Goal: Information Seeking & Learning: Learn about a topic

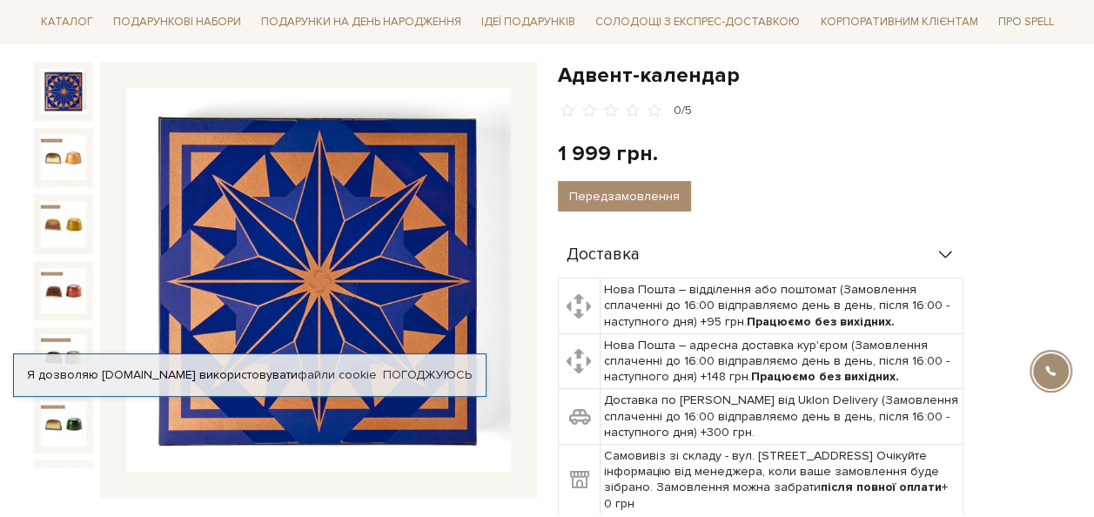
scroll to position [174, 0]
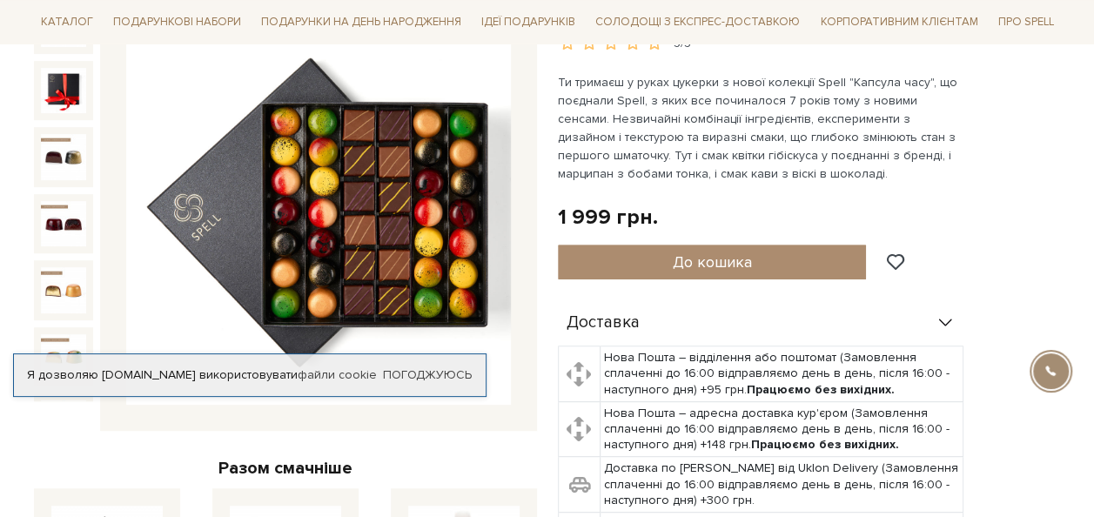
scroll to position [208, 0]
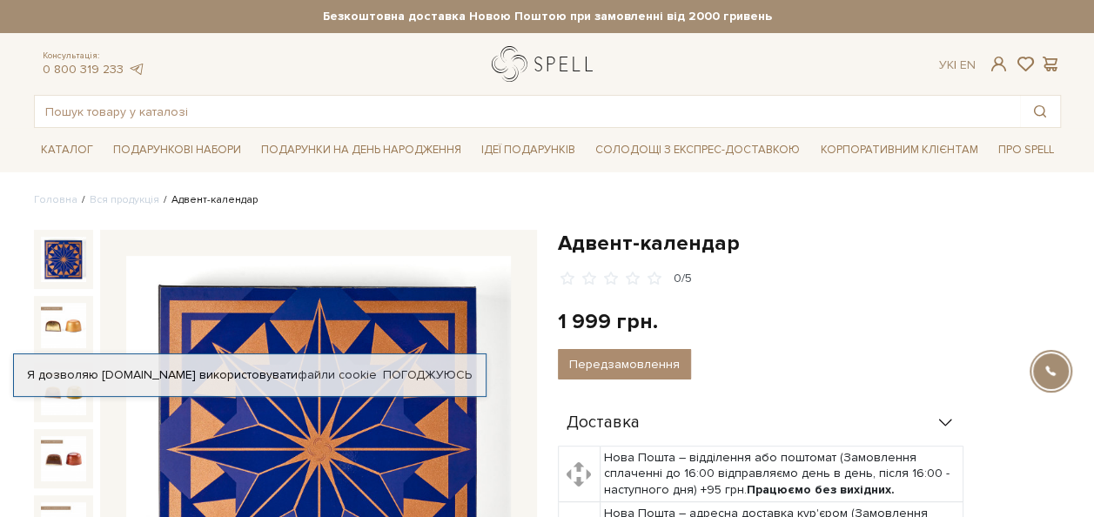
click at [578, 61] on link "logo" at bounding box center [546, 64] width 109 height 36
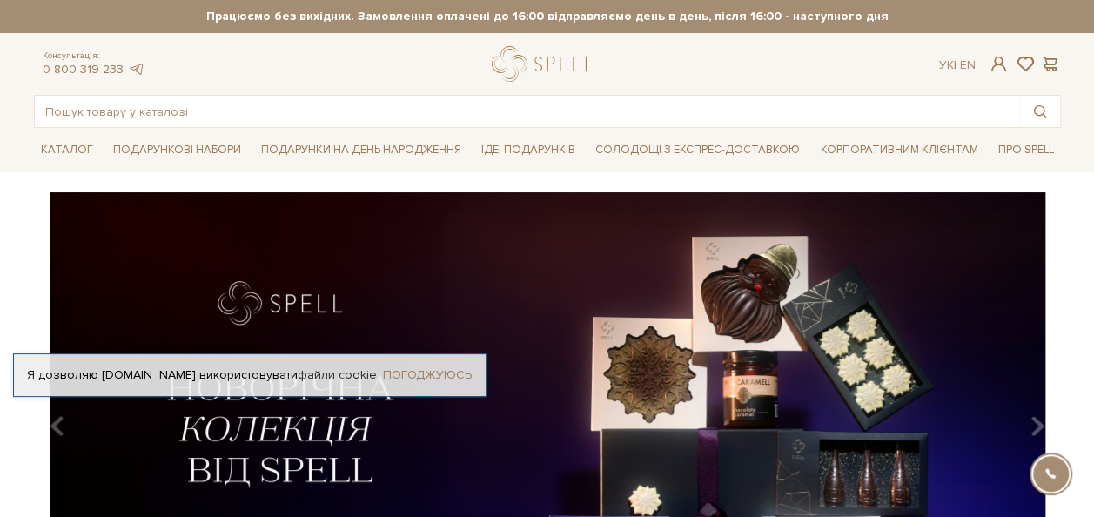
click at [432, 371] on link "Погоджуюсь" at bounding box center [427, 375] width 89 height 16
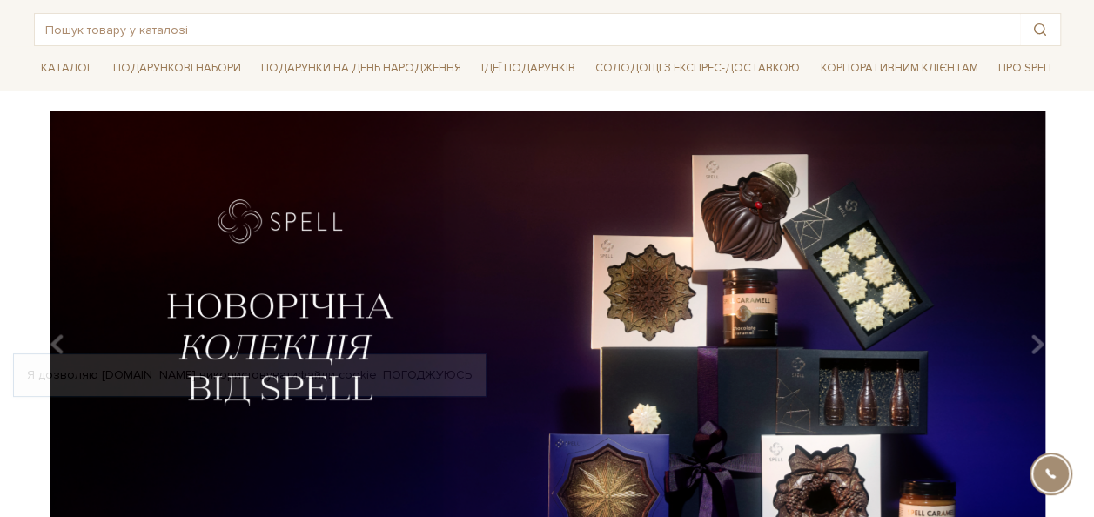
scroll to position [174, 0]
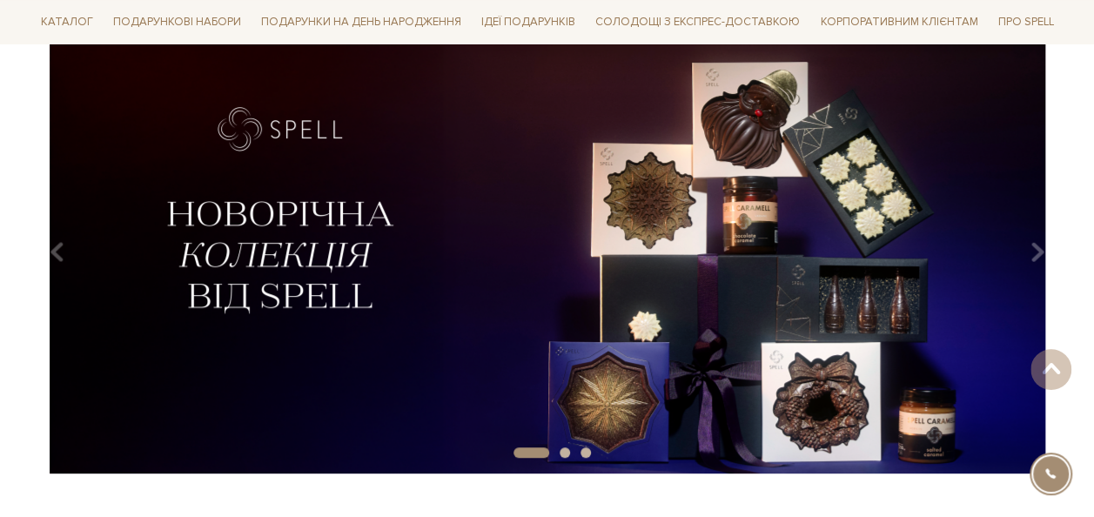
click at [339, 269] on img at bounding box center [547, 245] width 1027 height 455
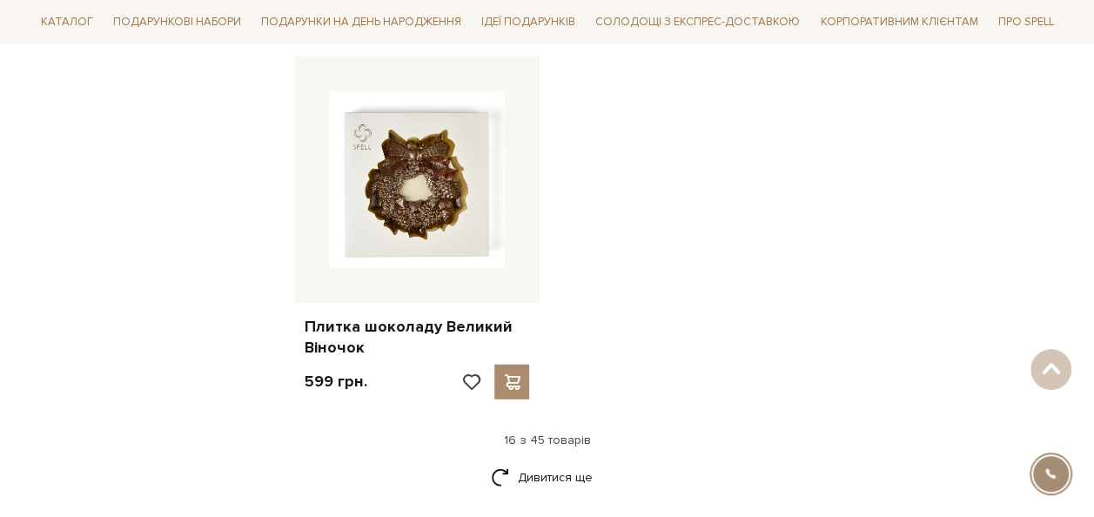
scroll to position [2262, 0]
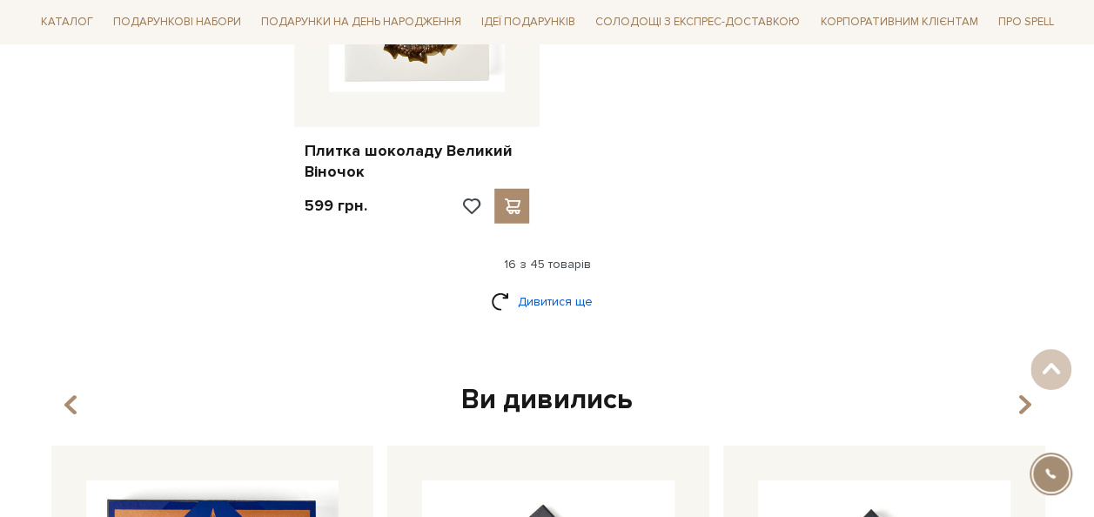
click at [586, 301] on link "Дивитися ще" at bounding box center [547, 301] width 113 height 30
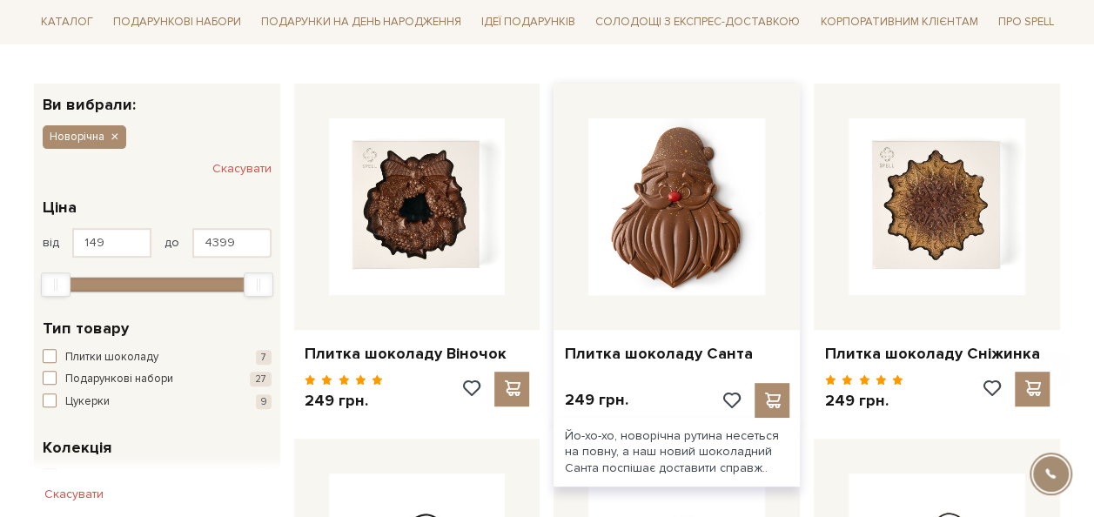
scroll to position [306, 0]
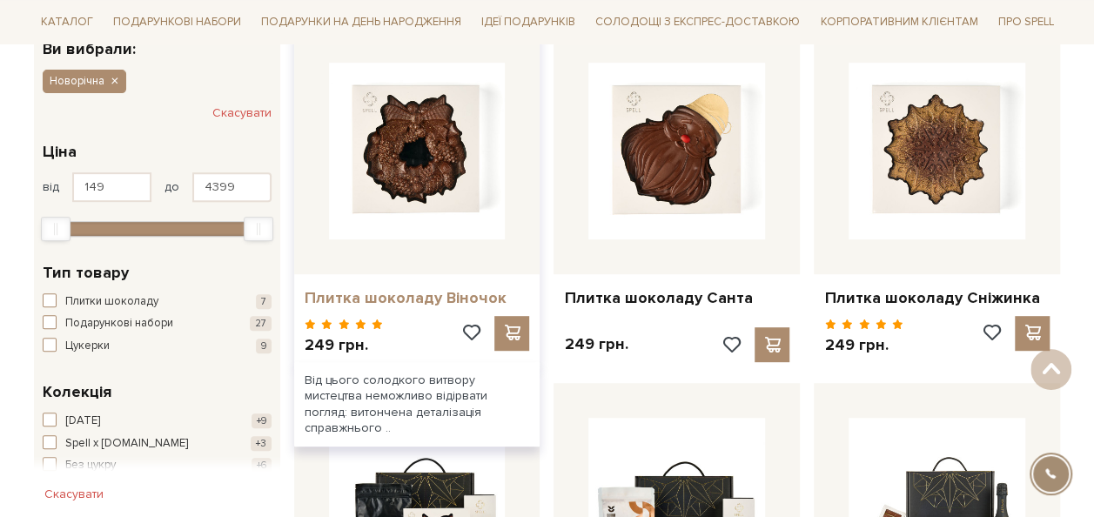
click at [412, 296] on link "Плитка шоколаду Віночок" at bounding box center [416, 298] width 225 height 20
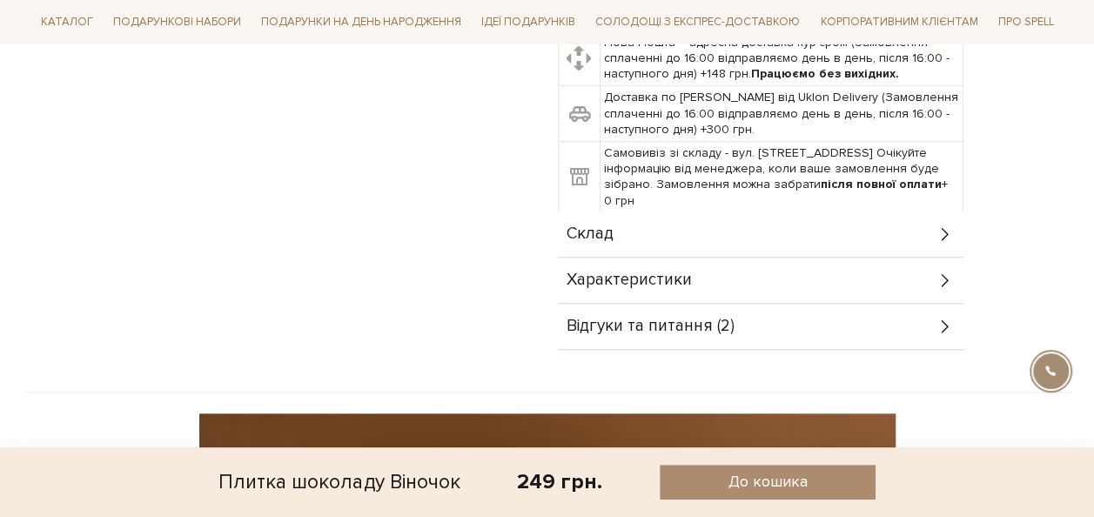
scroll to position [696, 0]
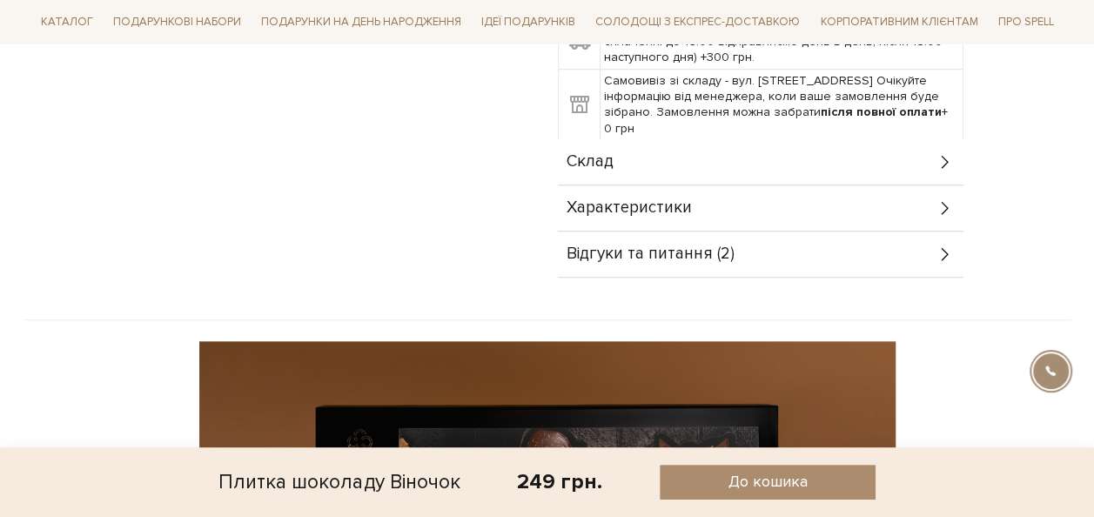
click at [691, 258] on span "Відгуки та питання (2)" at bounding box center [650, 254] width 168 height 16
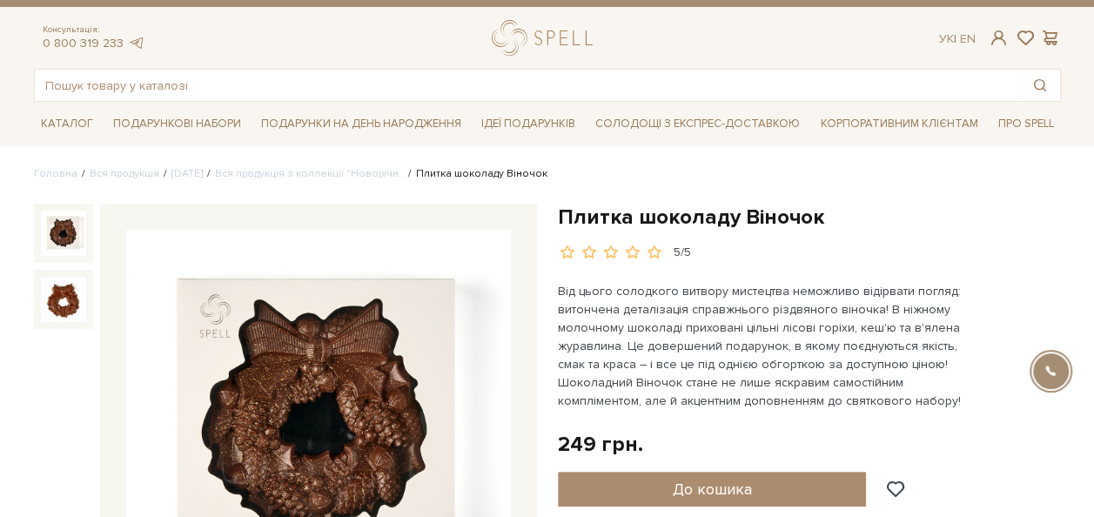
scroll to position [0, 0]
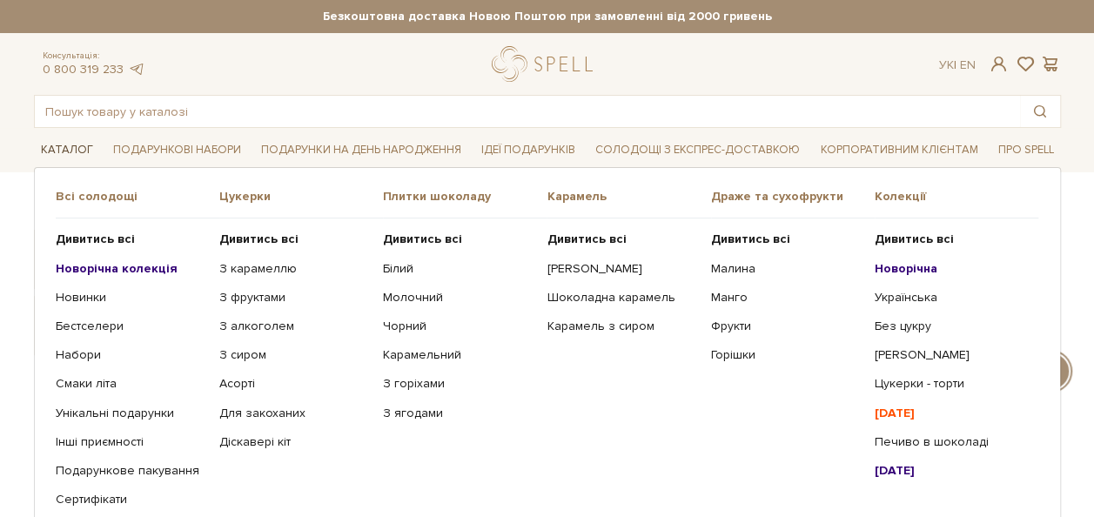
click at [70, 151] on link "Каталог" at bounding box center [67, 150] width 66 height 27
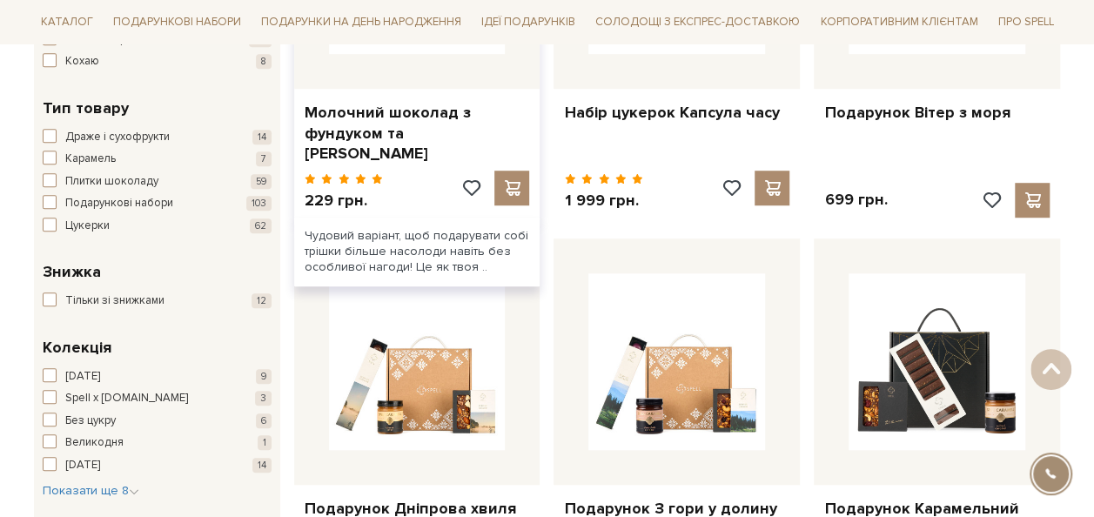
scroll to position [696, 0]
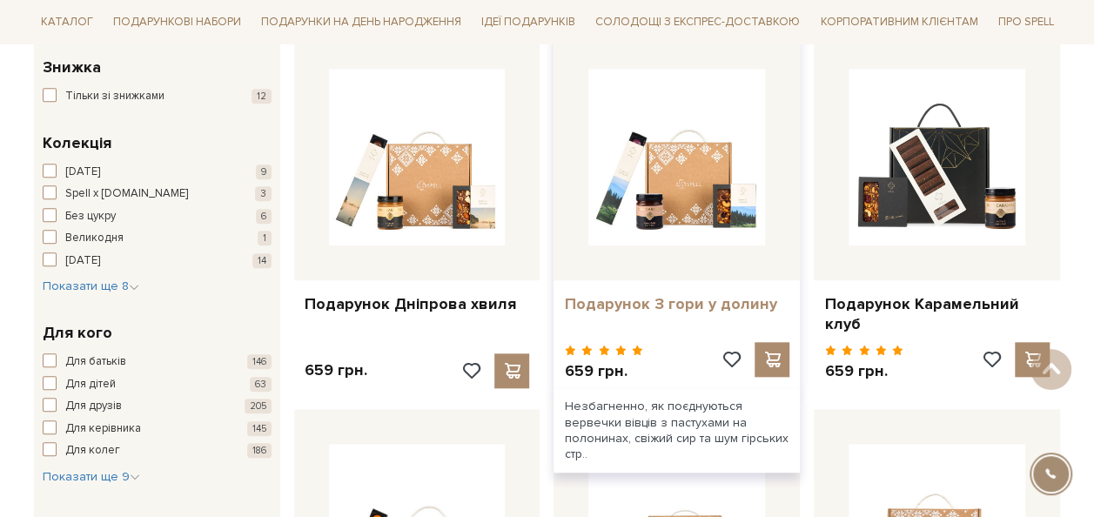
click at [615, 299] on link "Подарунок З гори у долину" at bounding box center [676, 304] width 225 height 20
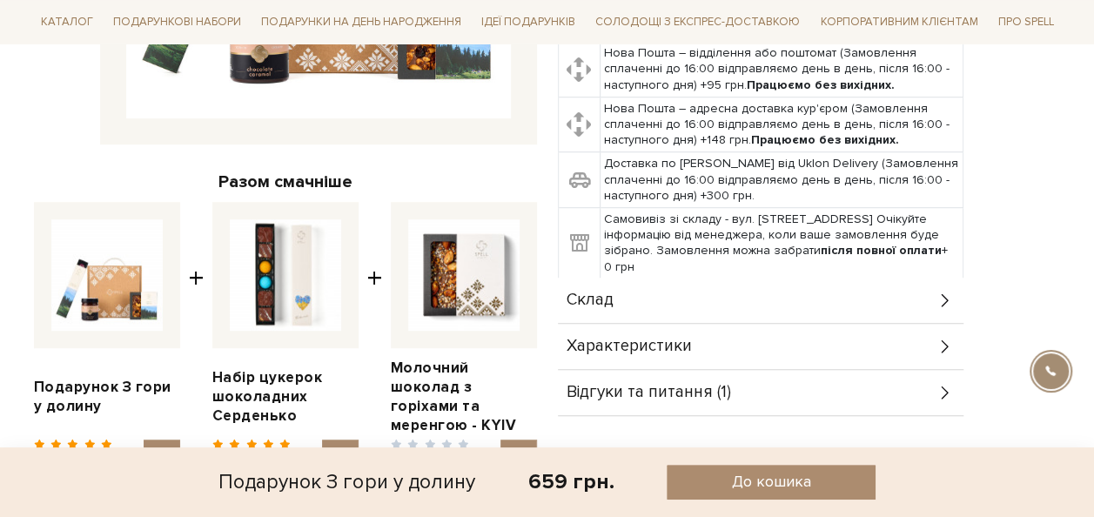
scroll to position [609, 0]
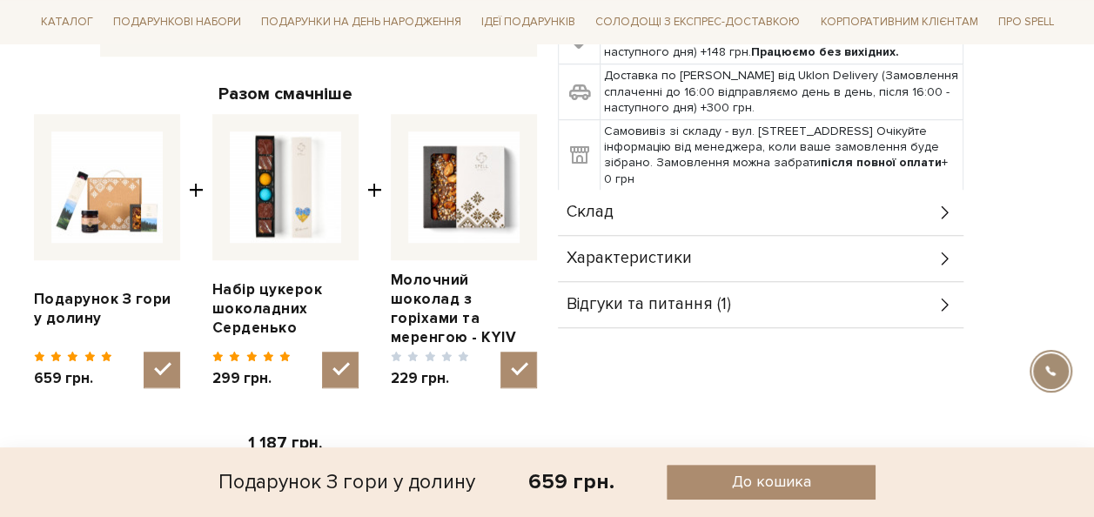
click at [614, 223] on div "Склад" at bounding box center [760, 212] width 405 height 45
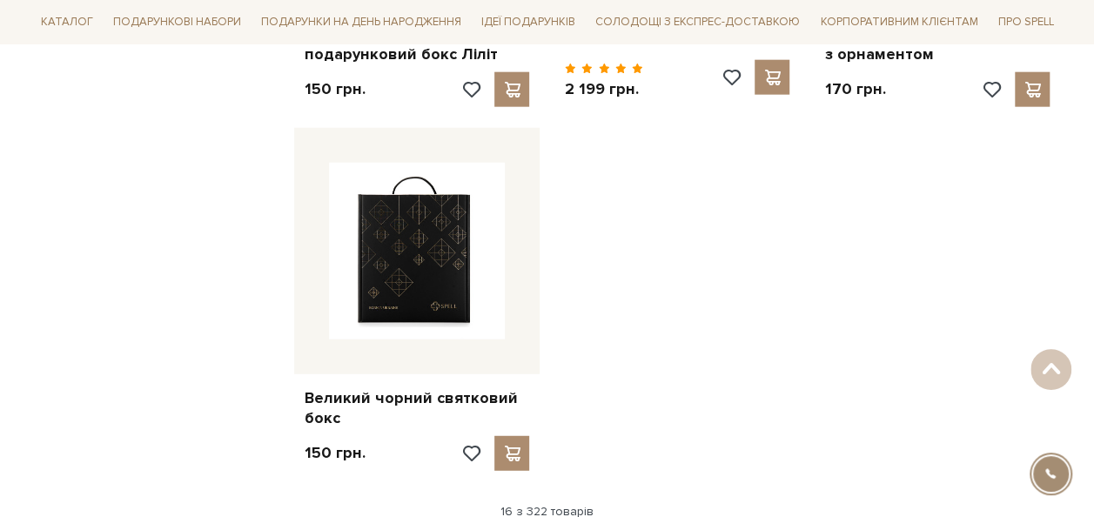
scroll to position [2262, 0]
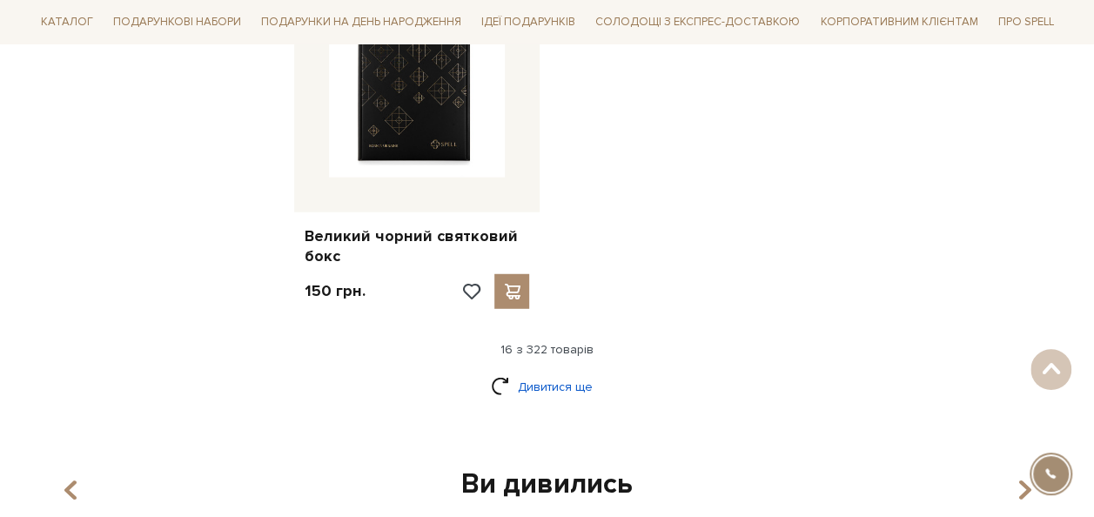
click at [579, 371] on link "Дивитися ще" at bounding box center [547, 386] width 113 height 30
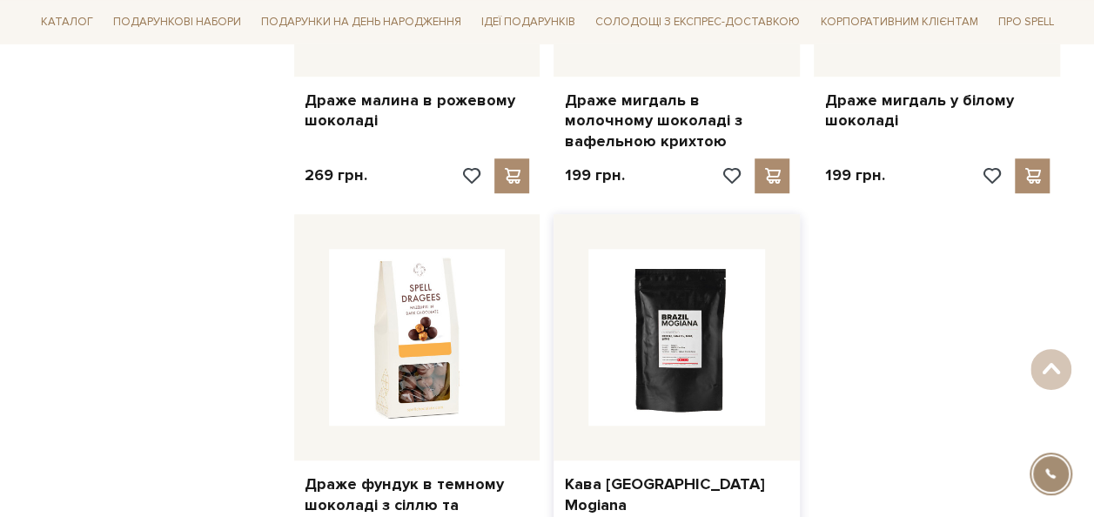
scroll to position [4089, 0]
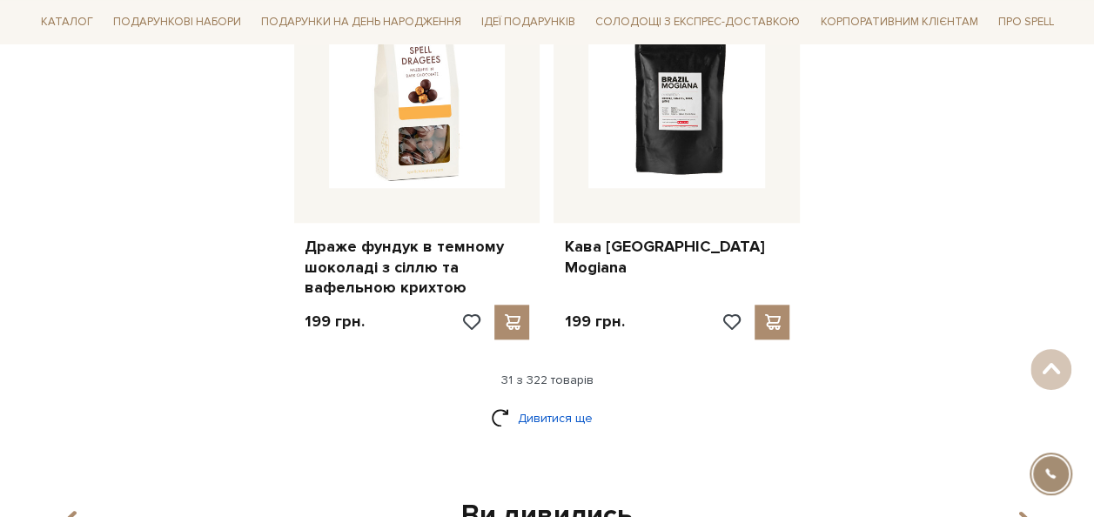
click at [538, 403] on link "Дивитися ще" at bounding box center [547, 418] width 113 height 30
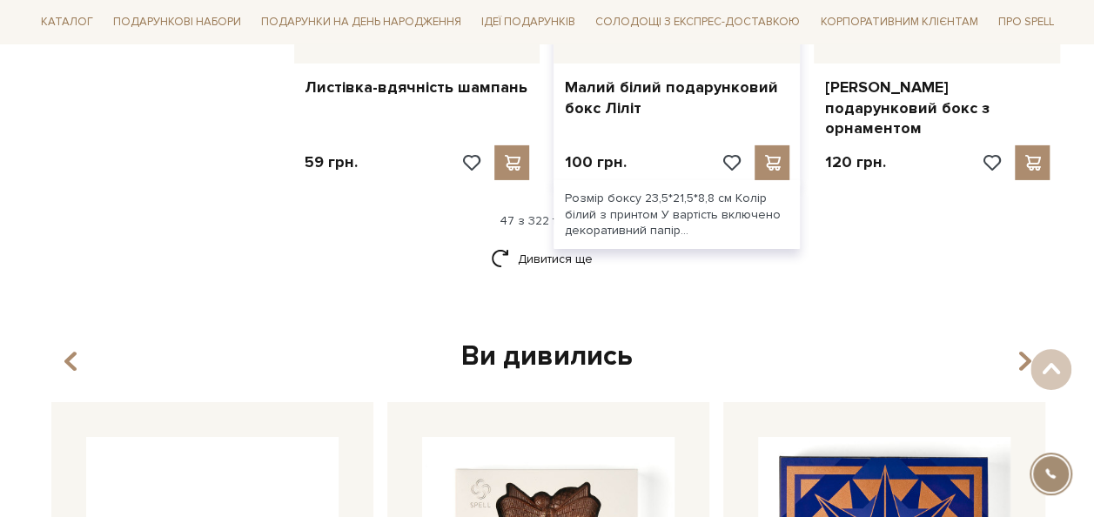
scroll to position [6177, 0]
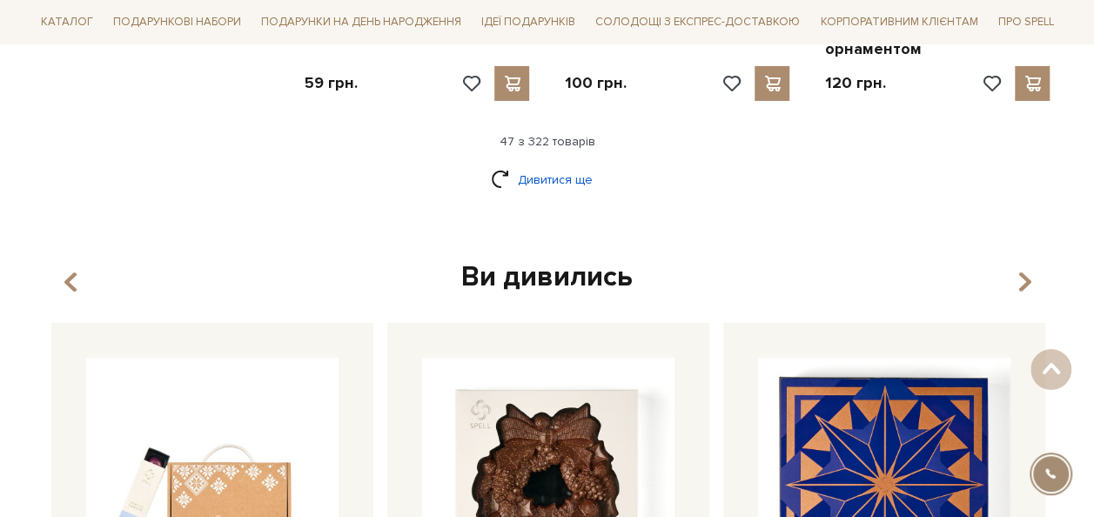
click at [545, 164] on link "Дивитися ще" at bounding box center [547, 179] width 113 height 30
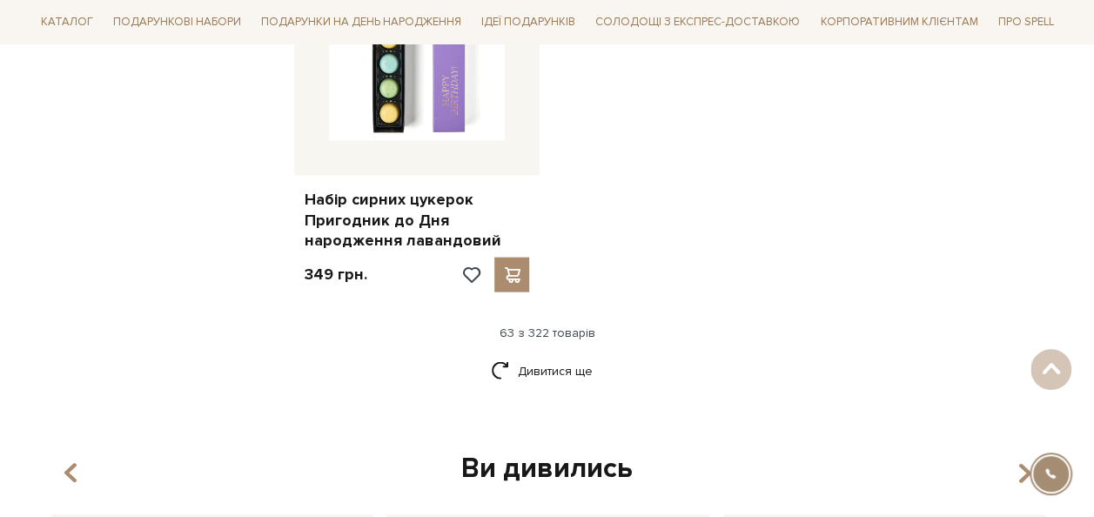
scroll to position [8351, 0]
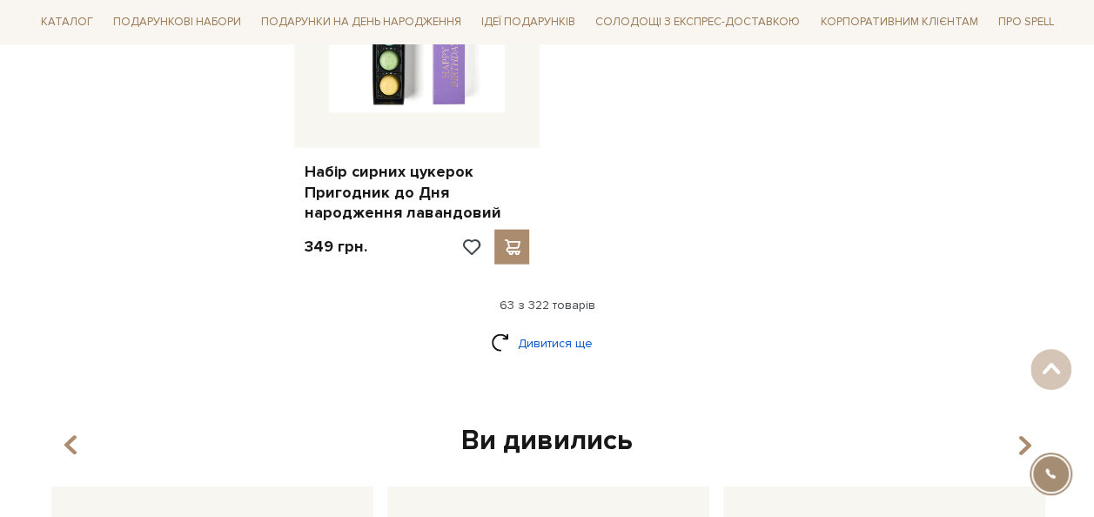
click at [583, 328] on link "Дивитися ще" at bounding box center [547, 343] width 113 height 30
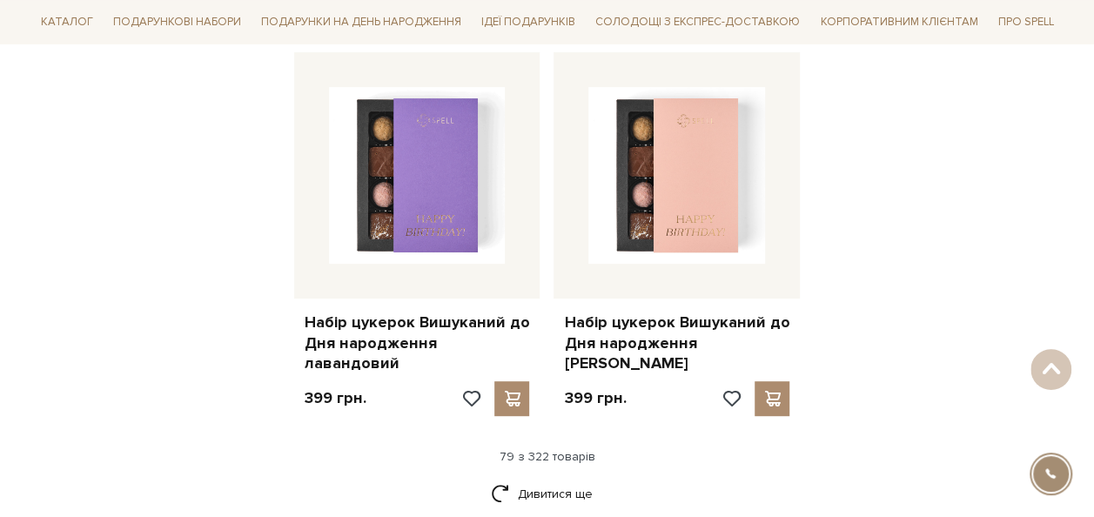
scroll to position [10178, 0]
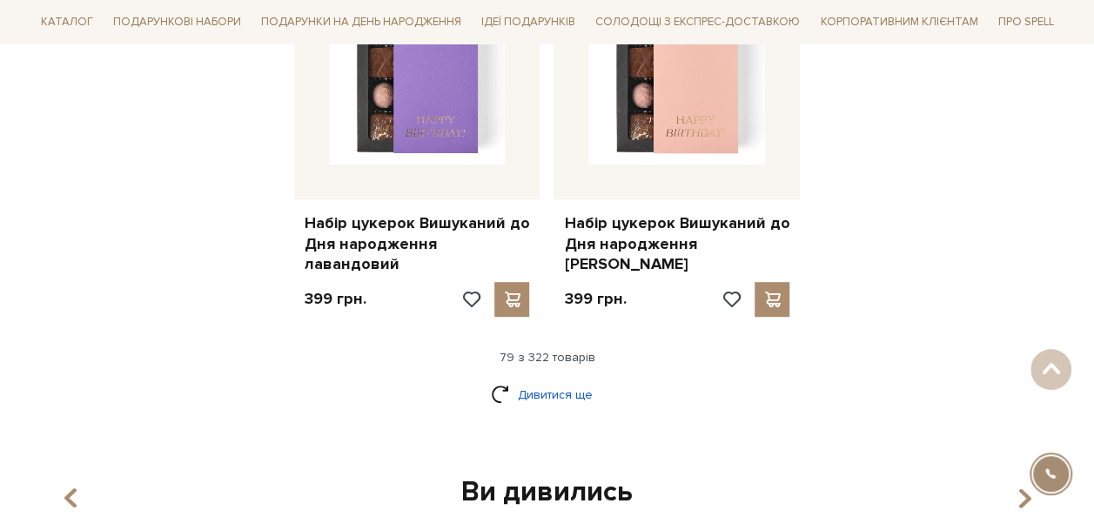
click at [578, 379] on link "Дивитися ще" at bounding box center [547, 394] width 113 height 30
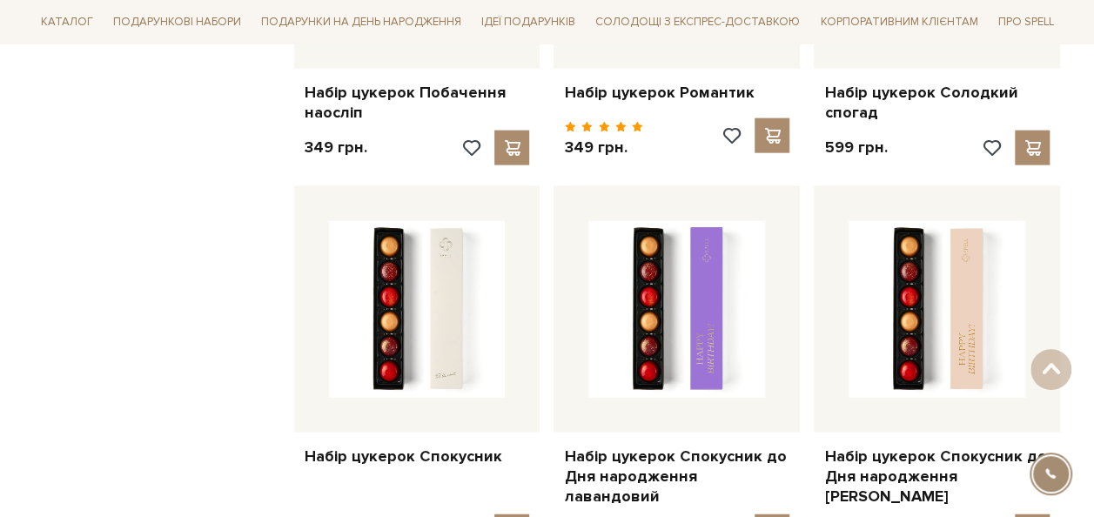
scroll to position [11831, 0]
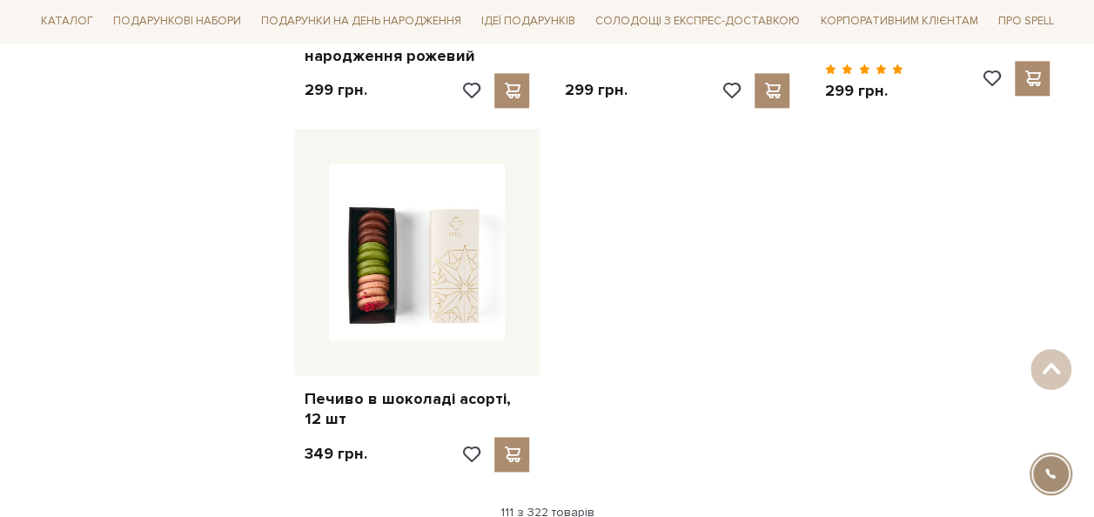
scroll to position [14180, 0]
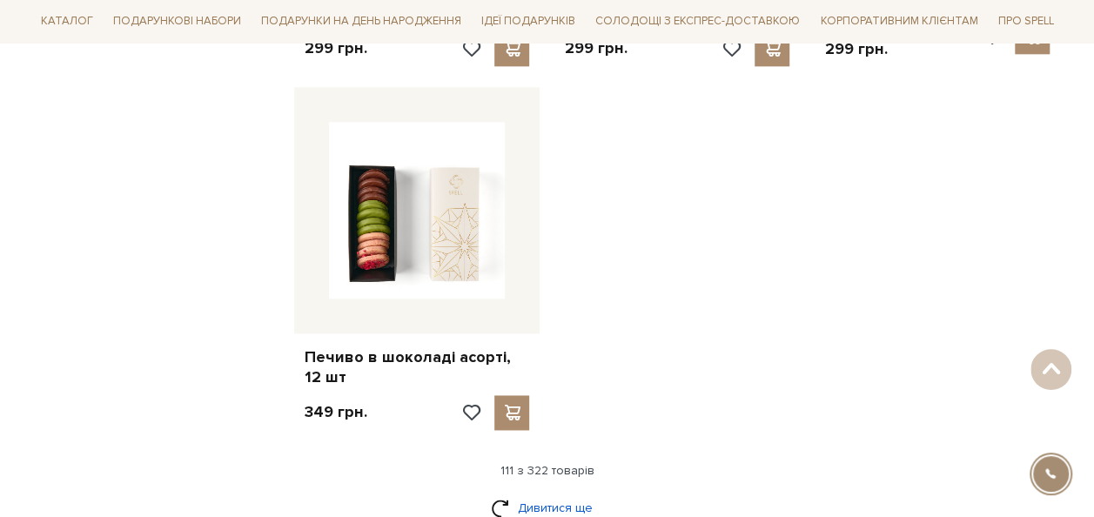
click at [559, 492] on link "Дивитися ще" at bounding box center [547, 507] width 113 height 30
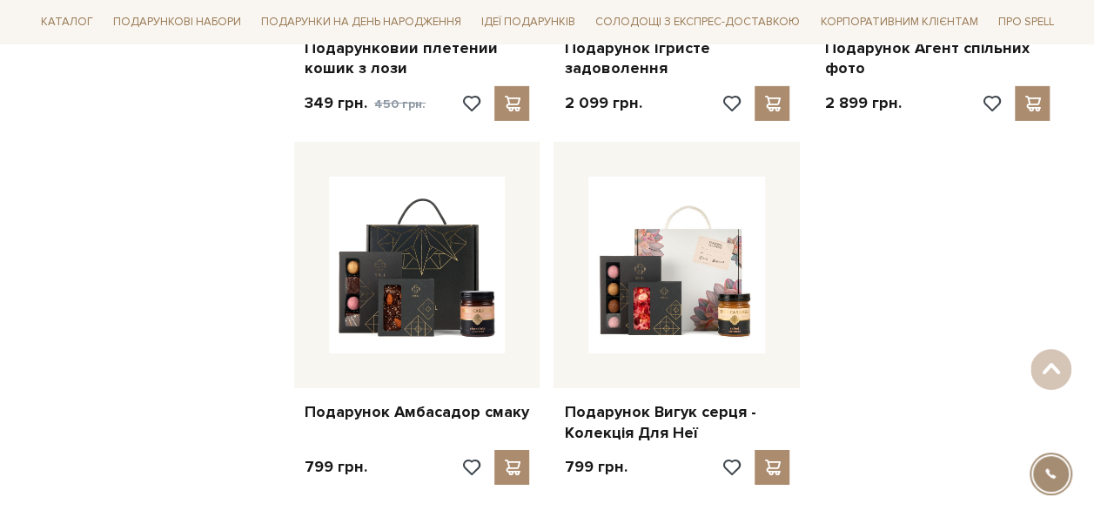
scroll to position [15920, 0]
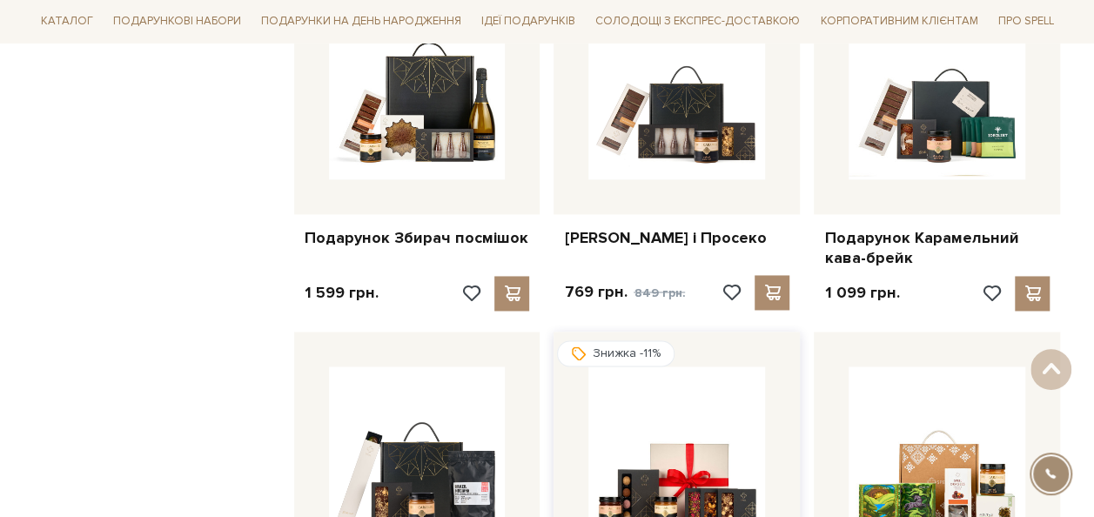
scroll to position [17747, 0]
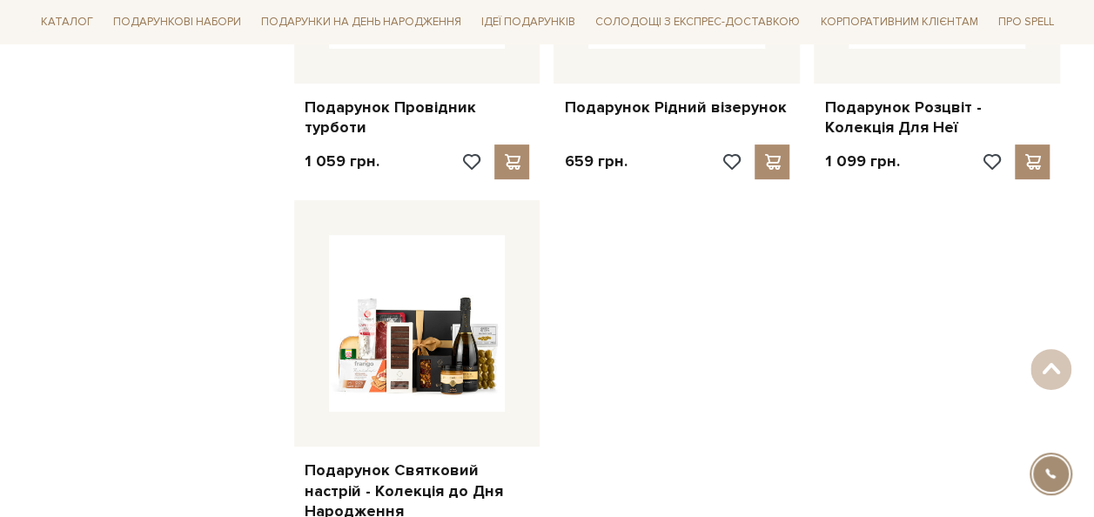
scroll to position [19922, 0]
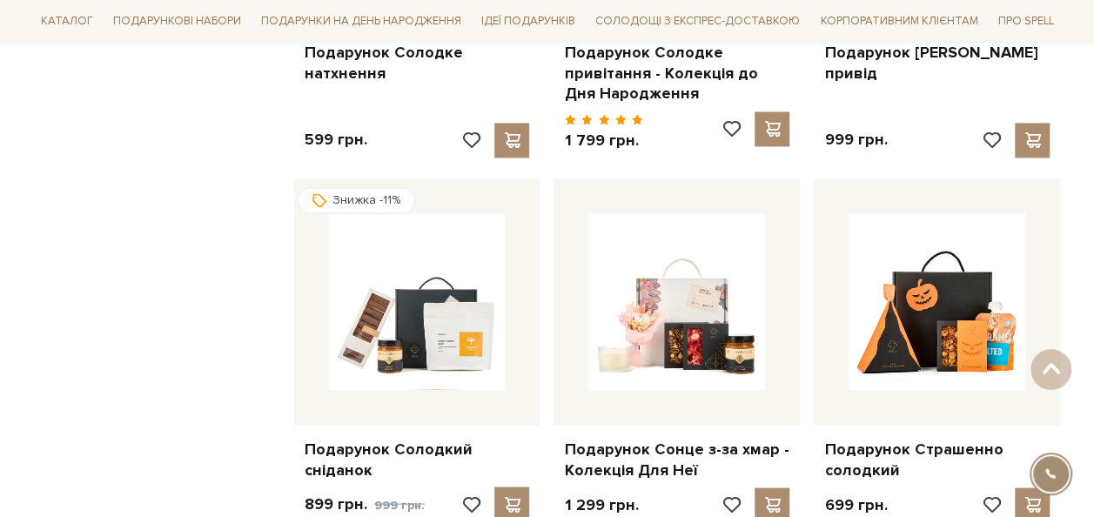
scroll to position [21053, 0]
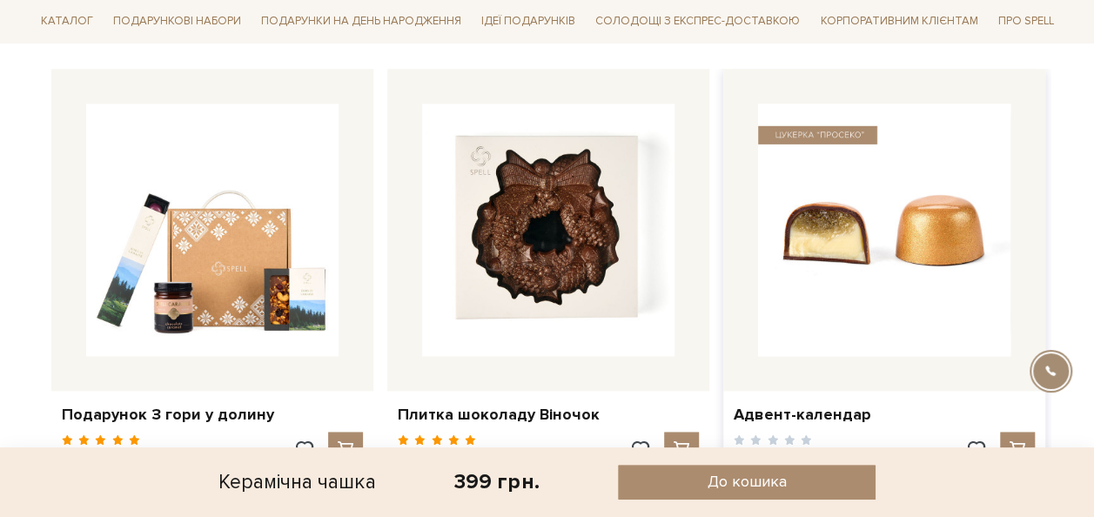
scroll to position [1044, 0]
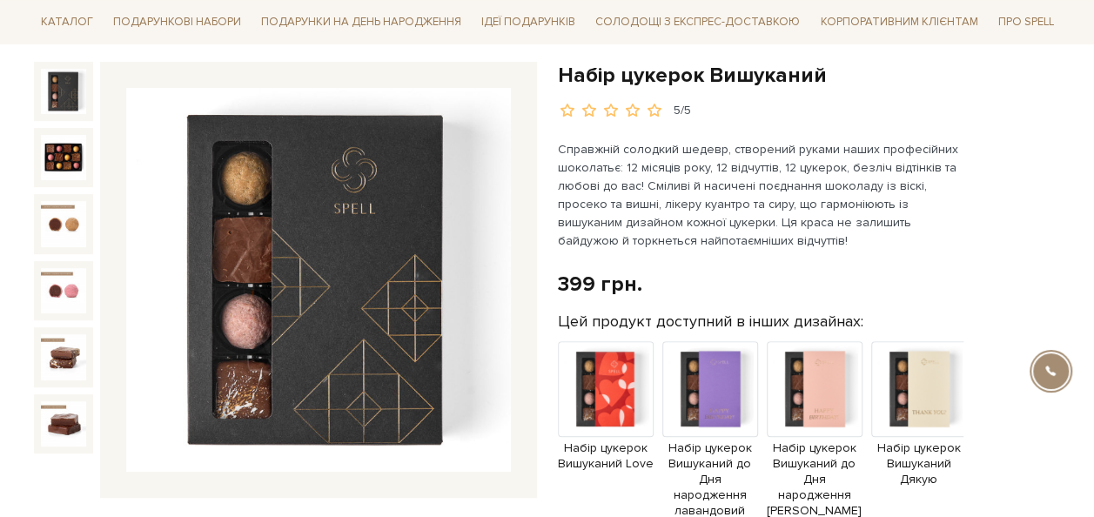
scroll to position [174, 0]
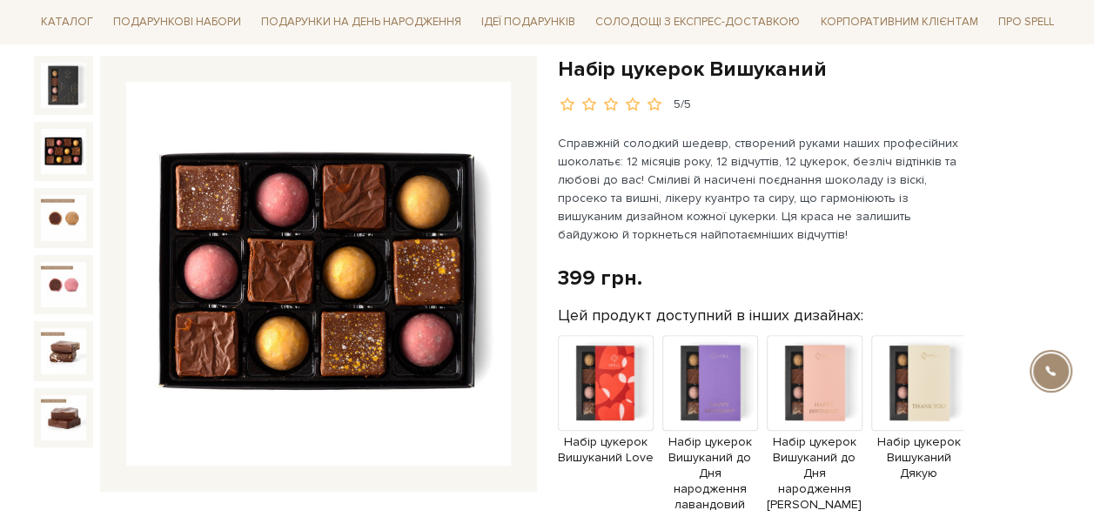
click at [64, 150] on img at bounding box center [63, 151] width 45 height 45
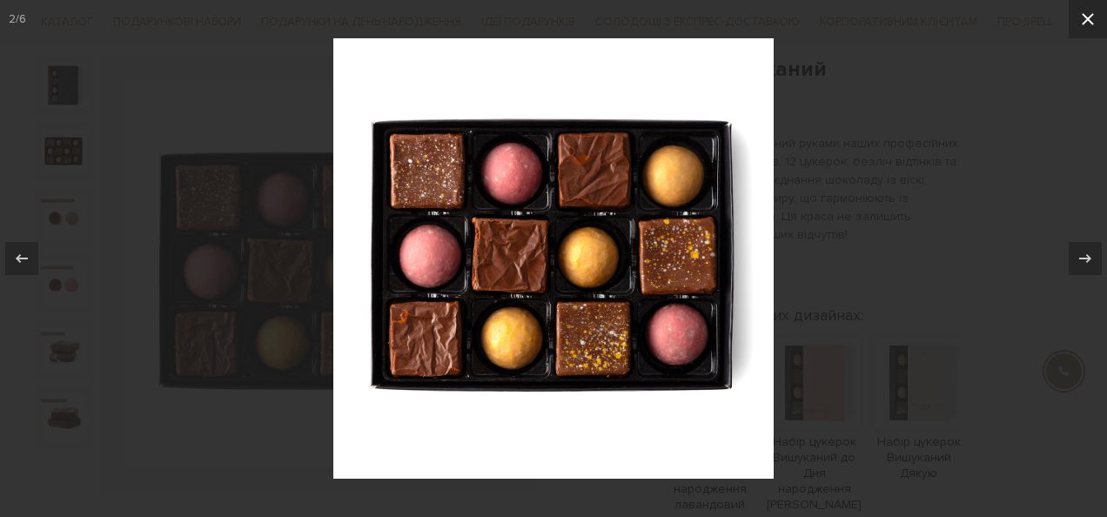
click at [1082, 19] on icon at bounding box center [1087, 19] width 21 height 21
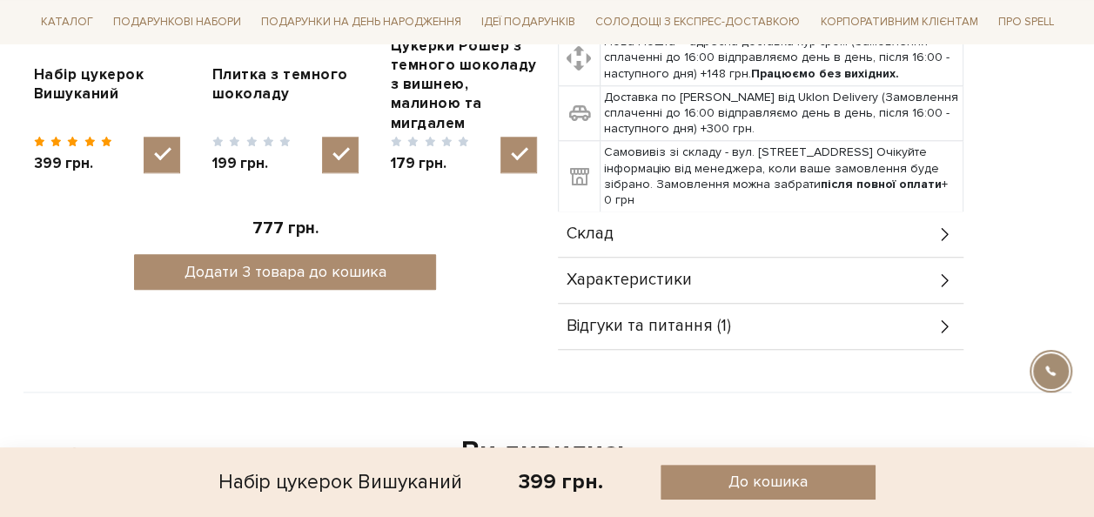
scroll to position [870, 0]
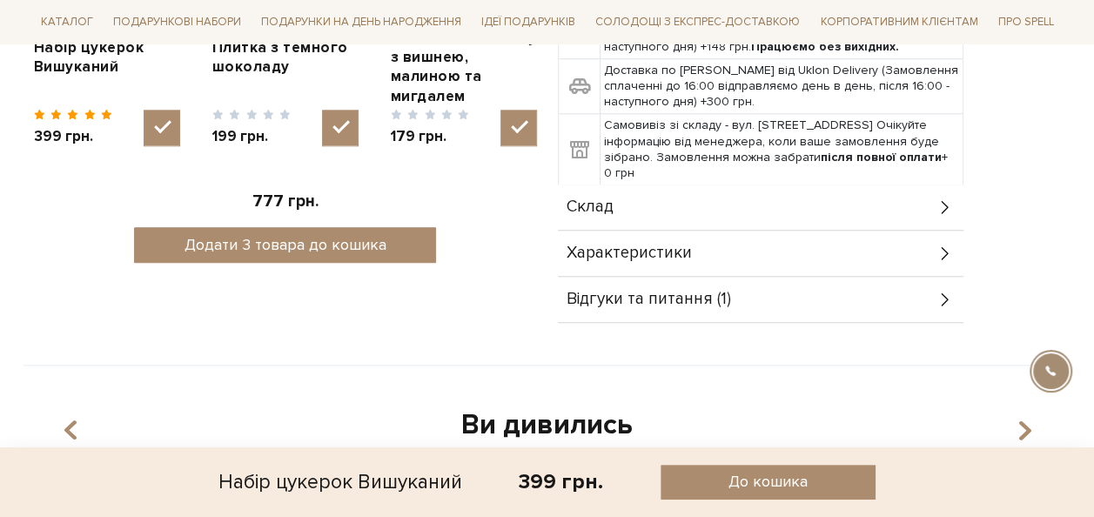
click at [906, 277] on div "Відгуки та питання (1)" at bounding box center [760, 299] width 405 height 45
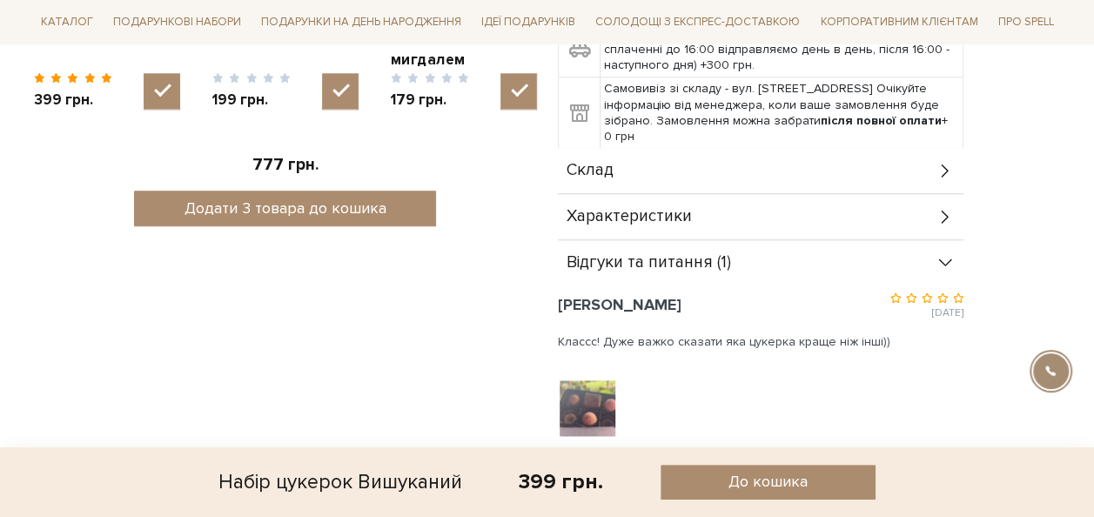
scroll to position [957, 0]
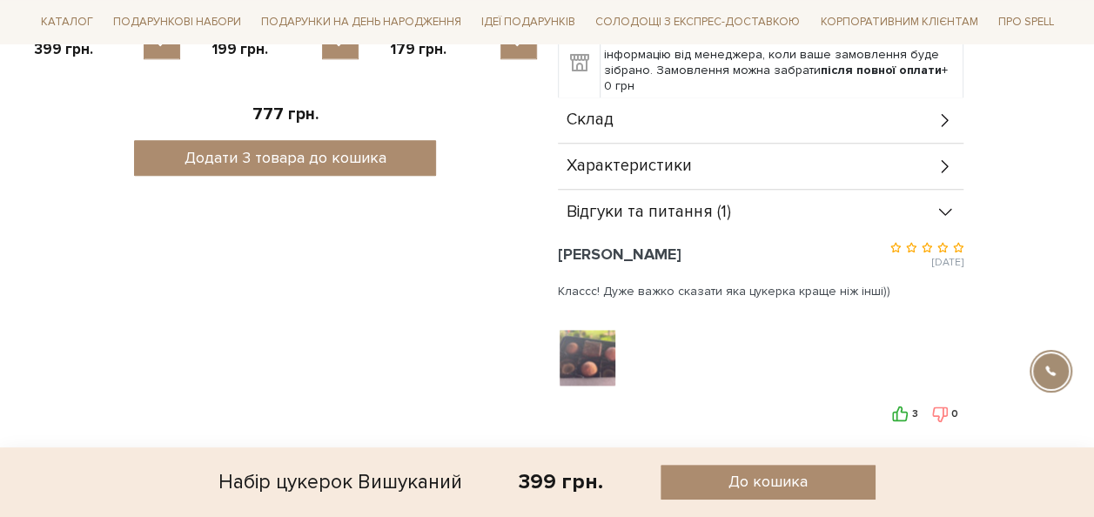
click at [588, 348] on div at bounding box center [589, 357] width 62 height 61
click at [588, 342] on img at bounding box center [587, 357] width 110 height 110
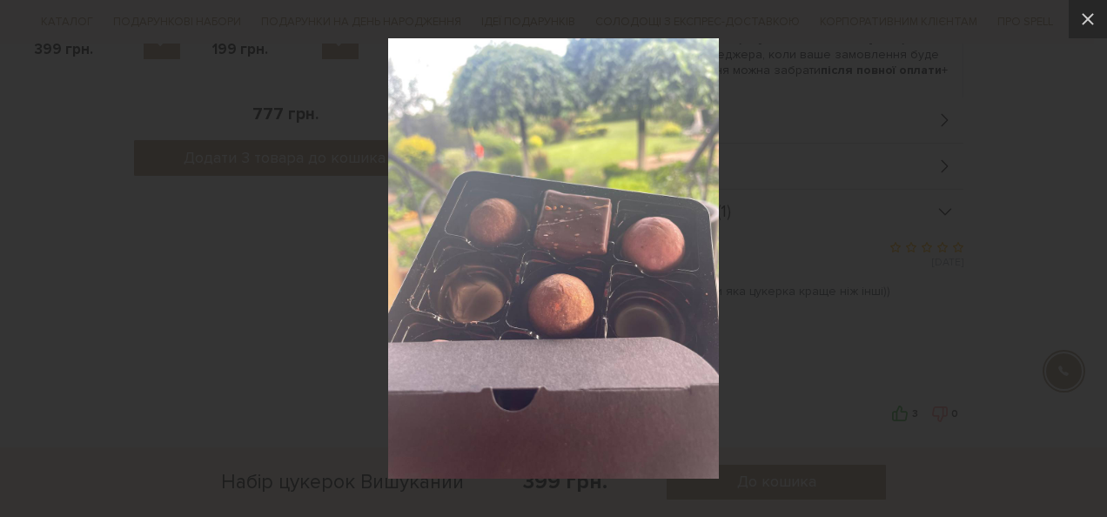
click at [771, 330] on div at bounding box center [553, 258] width 1107 height 517
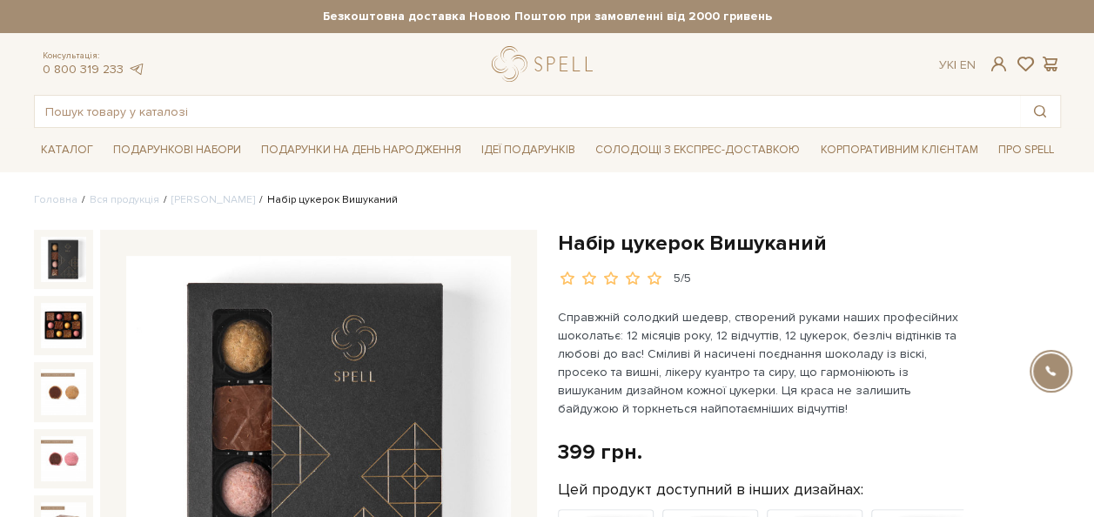
click at [56, 251] on img at bounding box center [63, 259] width 45 height 45
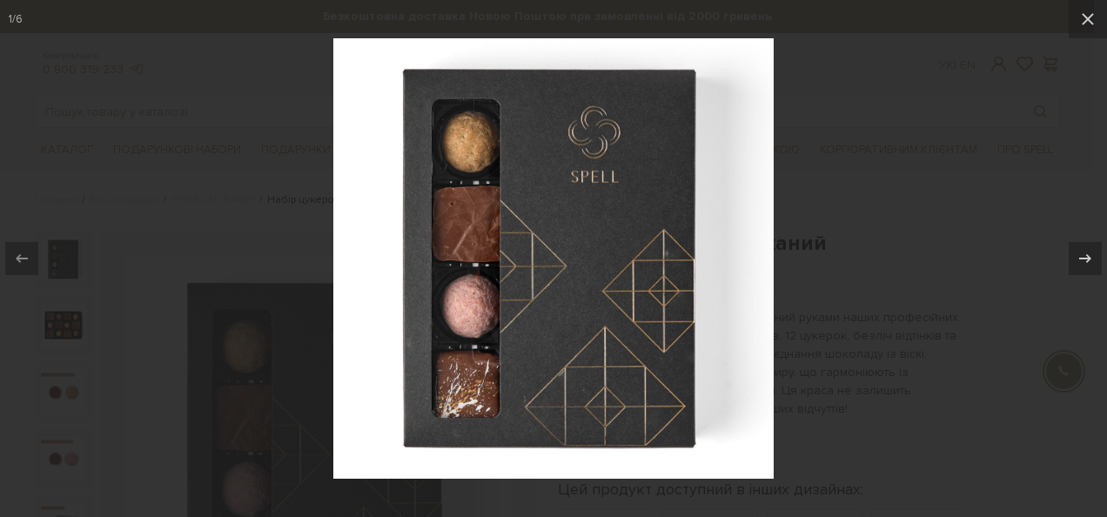
click at [853, 310] on div at bounding box center [553, 258] width 1107 height 517
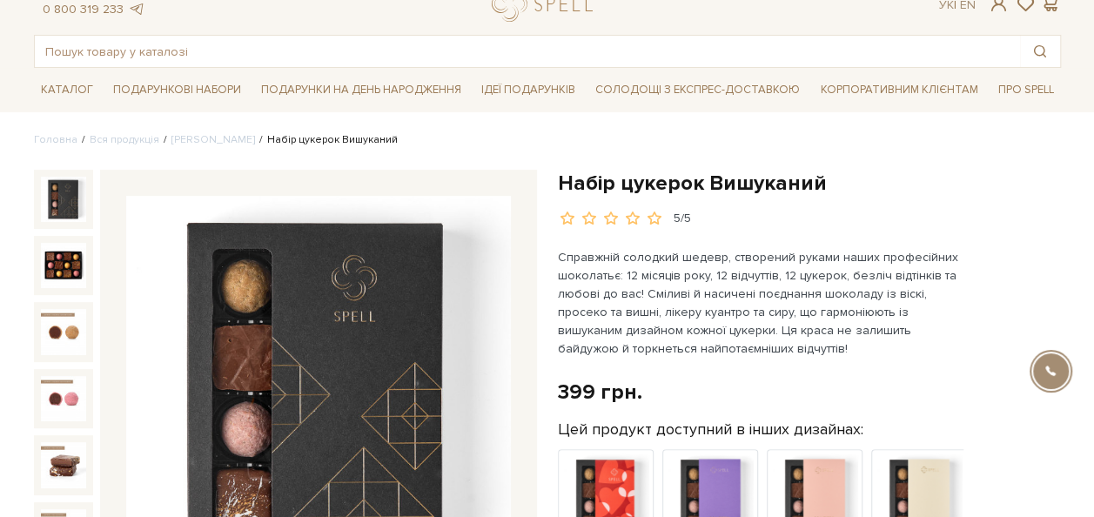
scroll to position [87, 0]
